Goal: Navigation & Orientation: Understand site structure

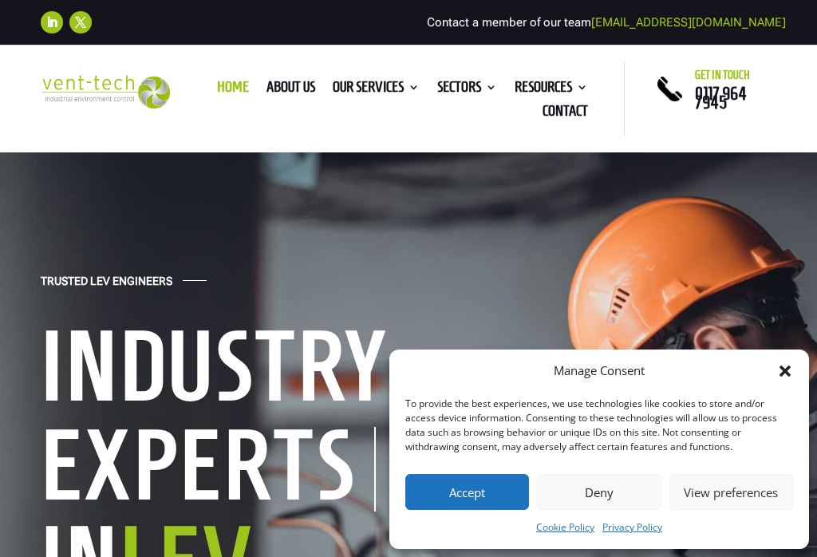
click at [483, 484] on button "Accept" at bounding box center [468, 492] width 124 height 36
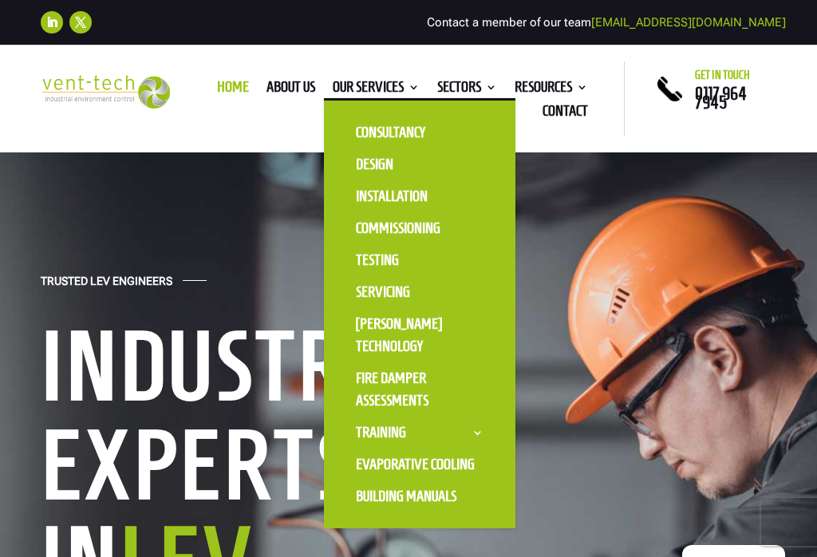
click at [382, 166] on link "Design" at bounding box center [420, 164] width 160 height 32
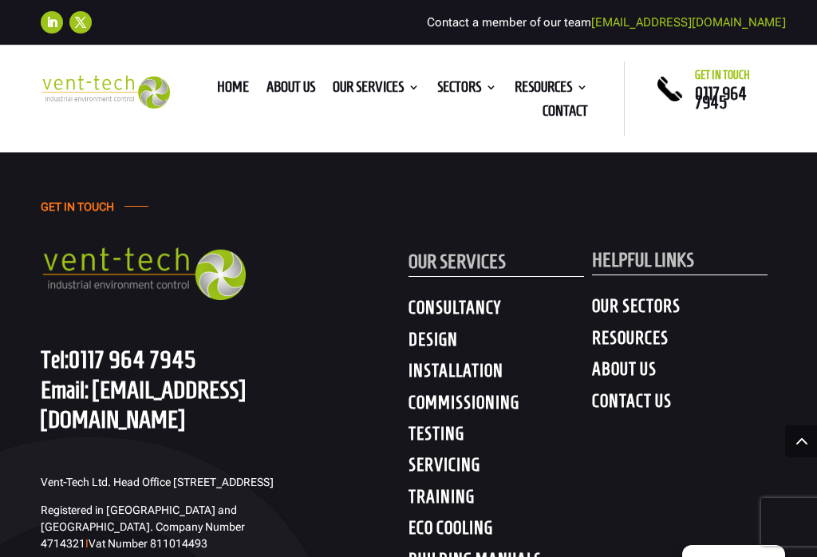
scroll to position [6950, 0]
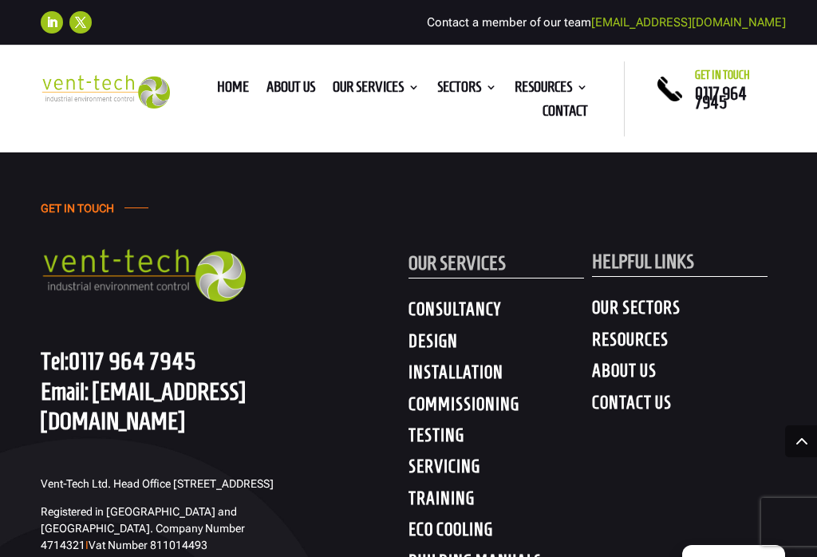
click at [267, 81] on link "About us" at bounding box center [291, 90] width 49 height 18
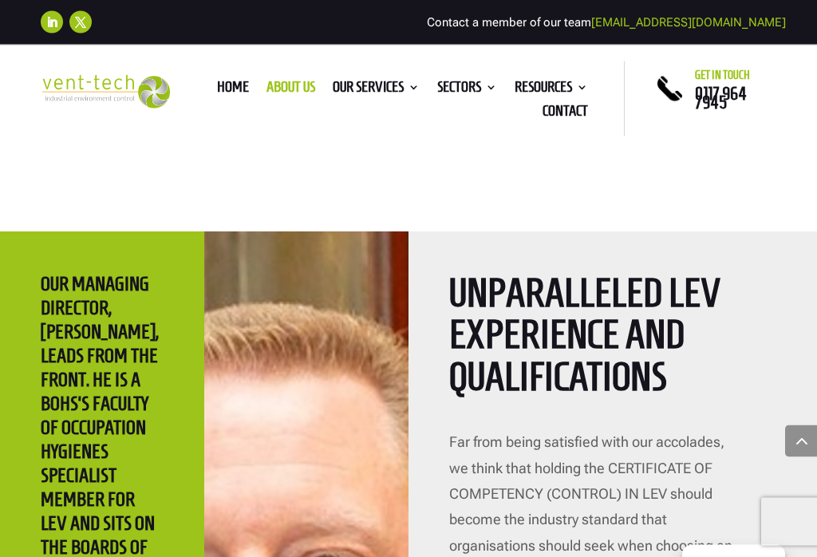
scroll to position [3145, 0]
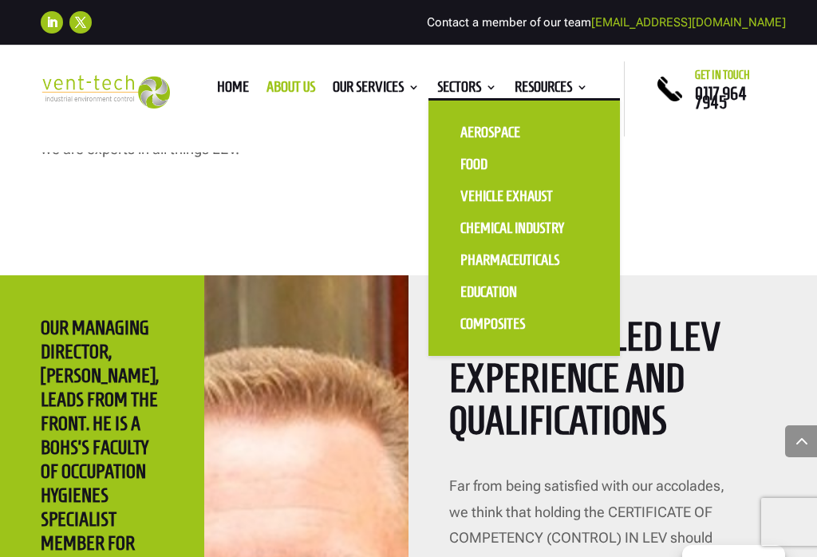
click at [507, 132] on link "Aerospace" at bounding box center [525, 133] width 160 height 32
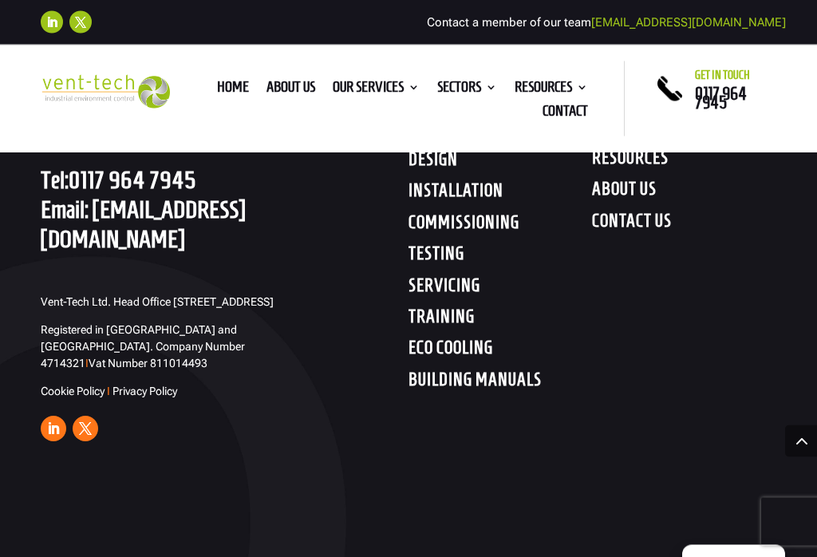
scroll to position [5023, 0]
click at [538, 398] on h4 "BUILDING MANUALS" at bounding box center [501, 383] width 184 height 29
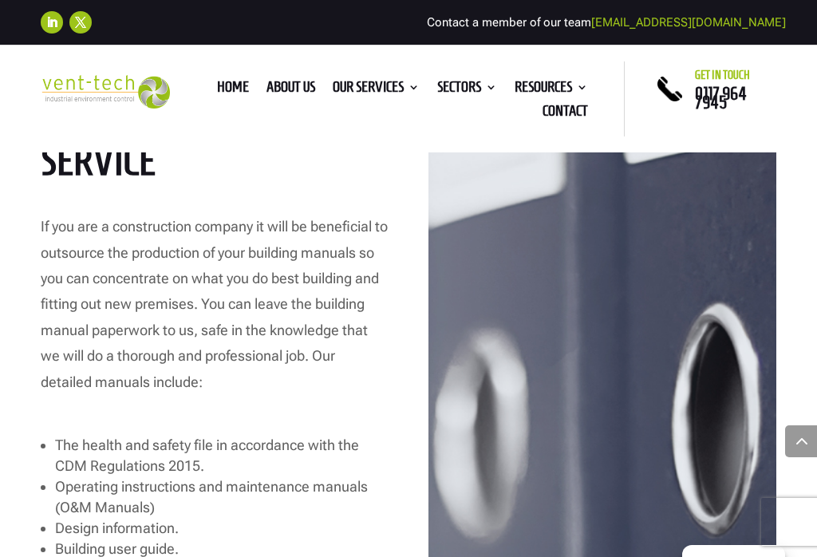
scroll to position [837, 0]
